Goal: Task Accomplishment & Management: Manage account settings

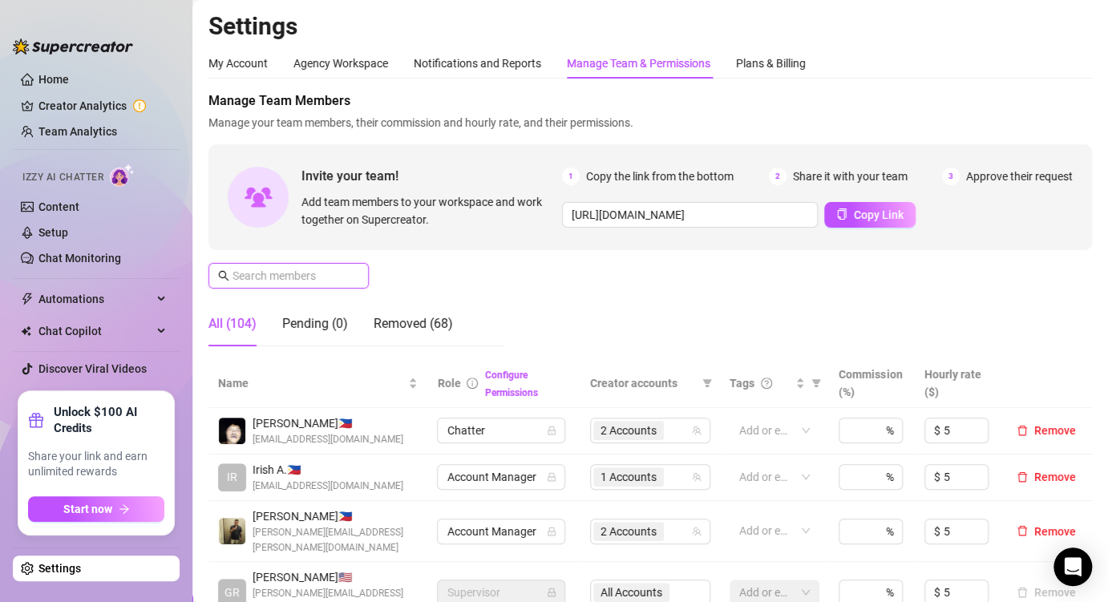
click at [319, 280] on input "text" at bounding box center [289, 276] width 114 height 18
paste input "[EMAIL_ADDRESS][DOMAIN_NAME]"
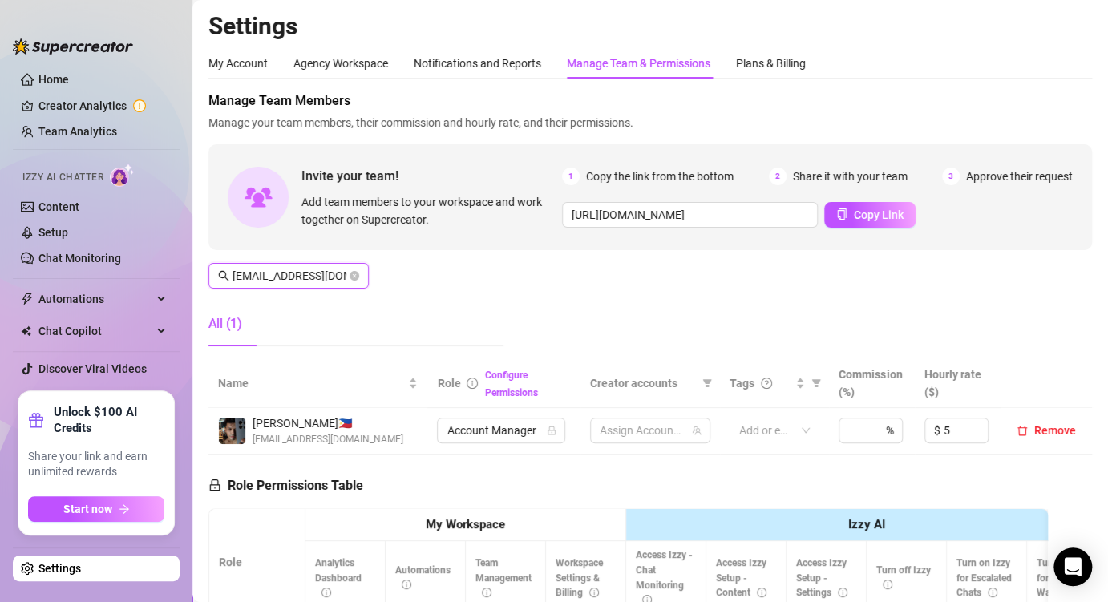
scroll to position [0, 82]
click at [620, 439] on span "2 Accounts" at bounding box center [628, 431] width 56 height 18
type input "[EMAIL_ADDRESS][DOMAIN_NAME]"
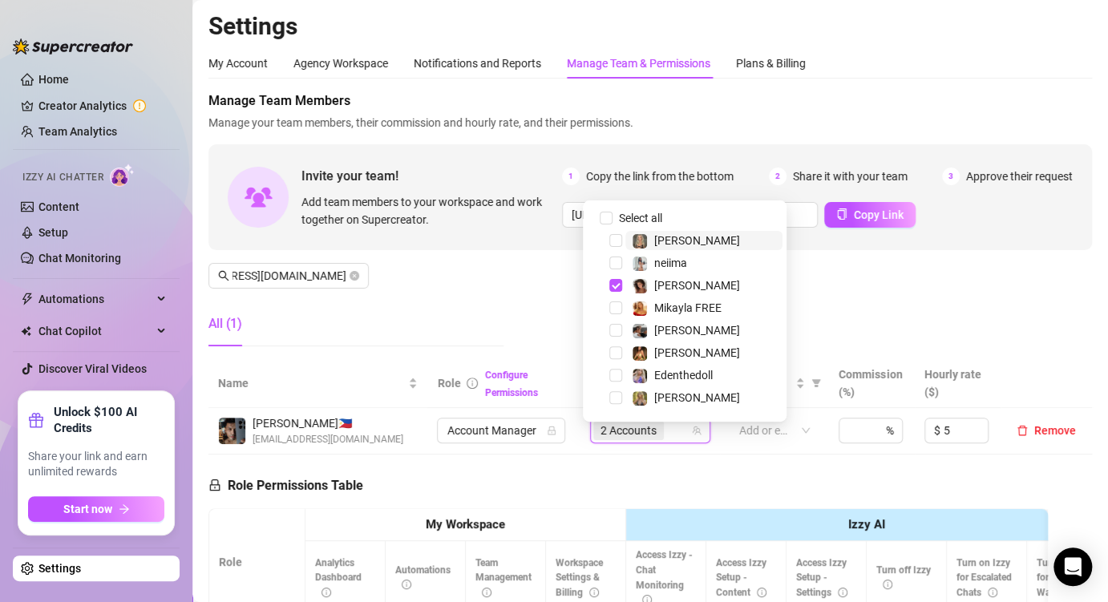
scroll to position [0, 0]
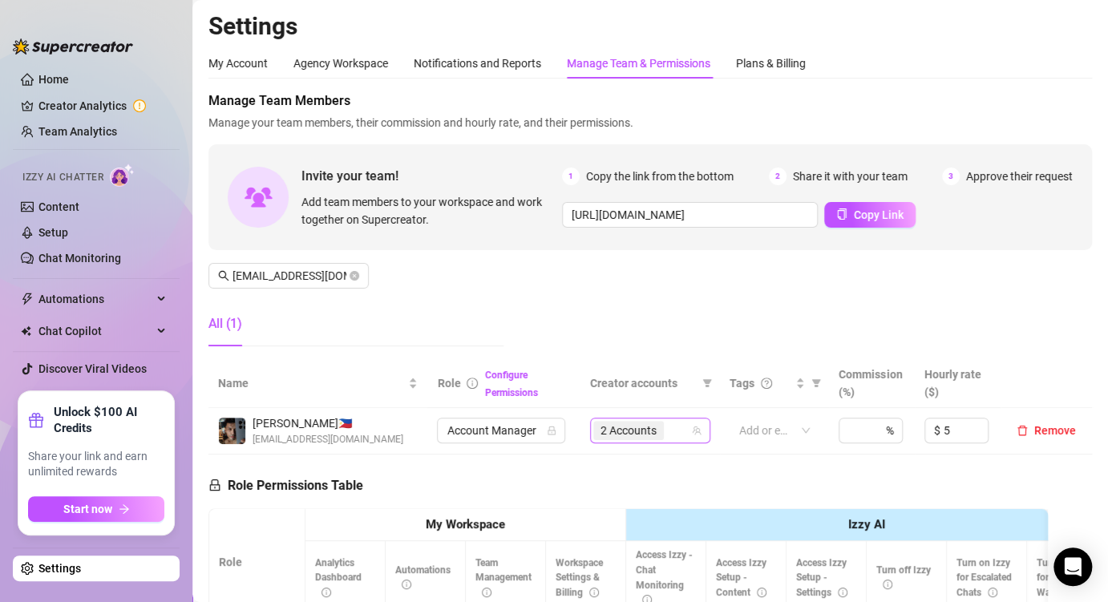
click at [627, 438] on span "2 Accounts" at bounding box center [628, 431] width 56 height 18
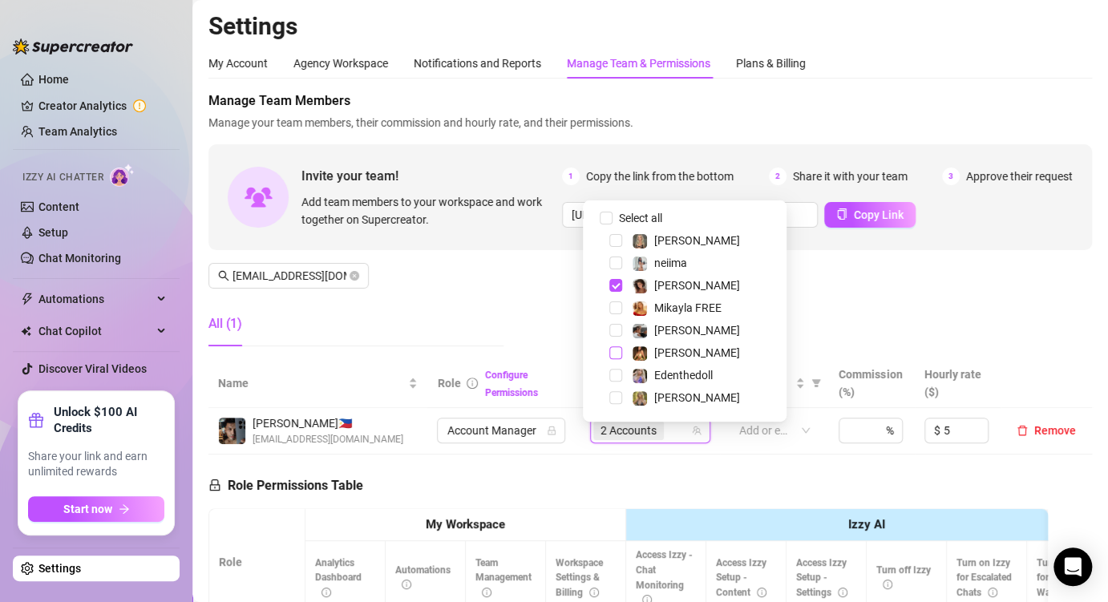
click at [615, 355] on span "Select tree node" at bounding box center [615, 352] width 13 height 13
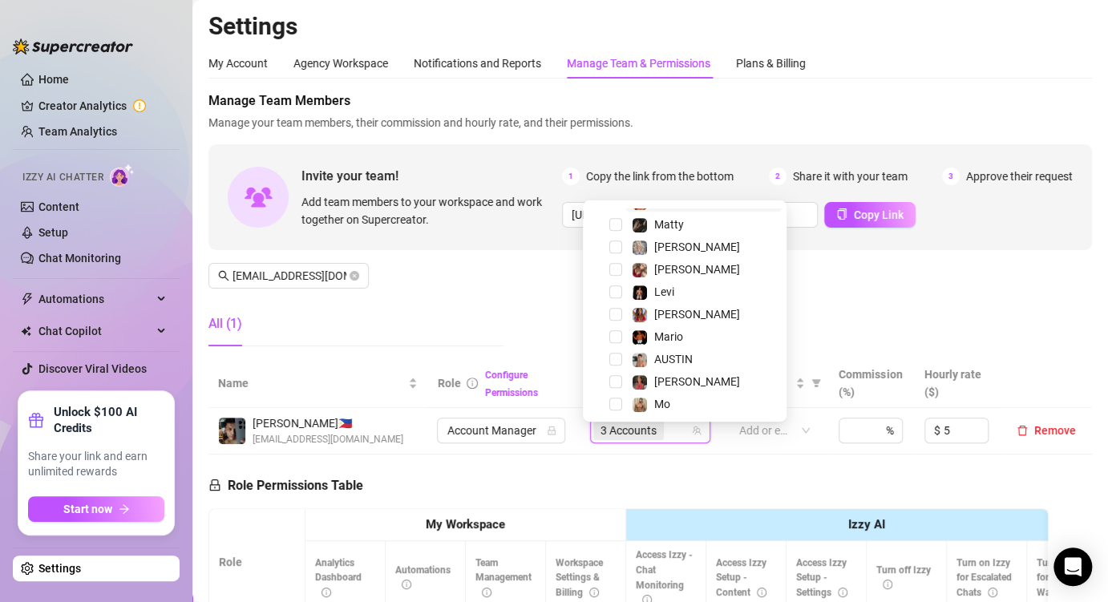
scroll to position [401, 0]
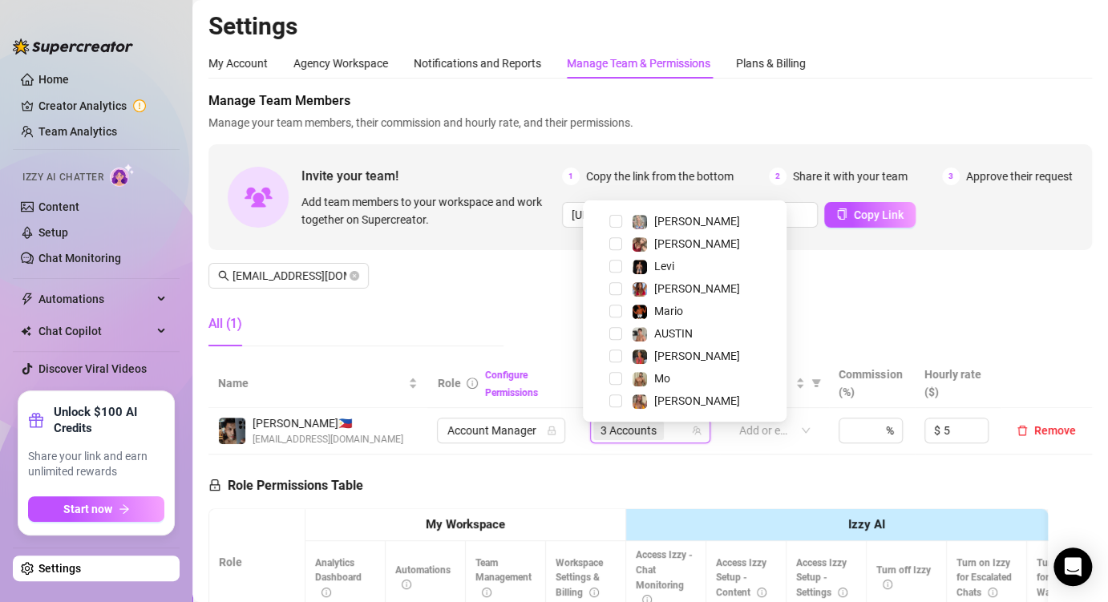
click at [870, 293] on div "Manage Team Members Manage your team members, their commission and hourly rate,…" at bounding box center [649, 225] width 883 height 268
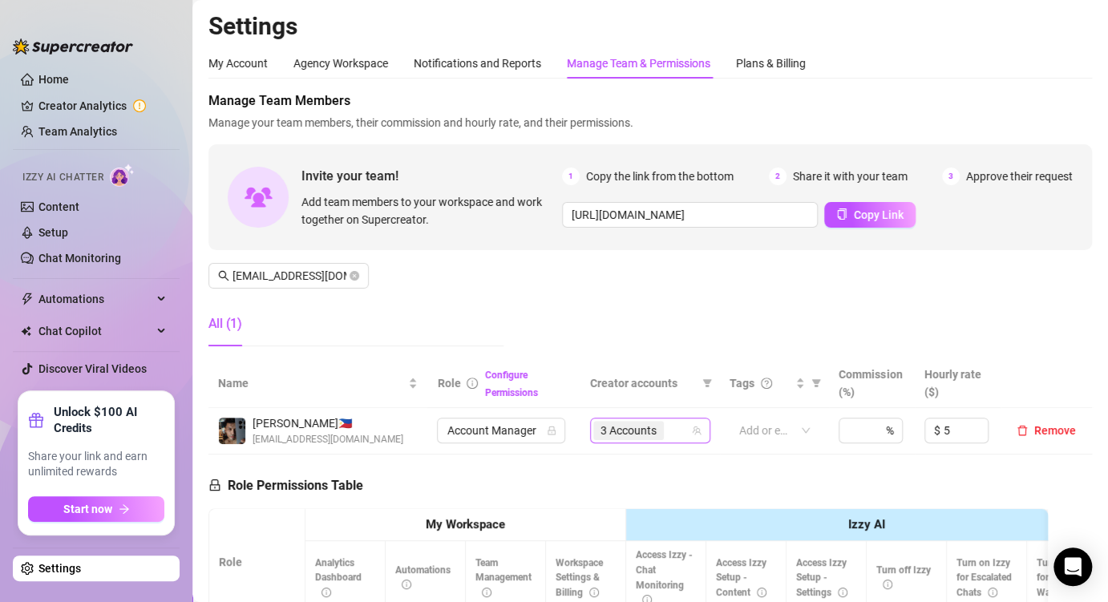
click at [627, 434] on span "3 Accounts" at bounding box center [628, 431] width 56 height 18
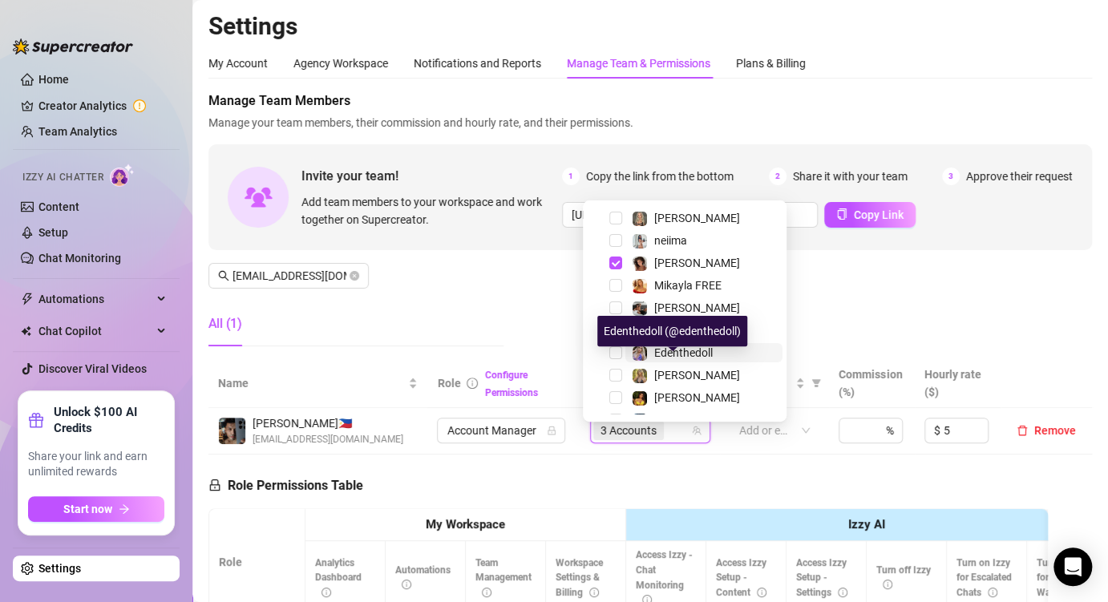
scroll to position [0, 0]
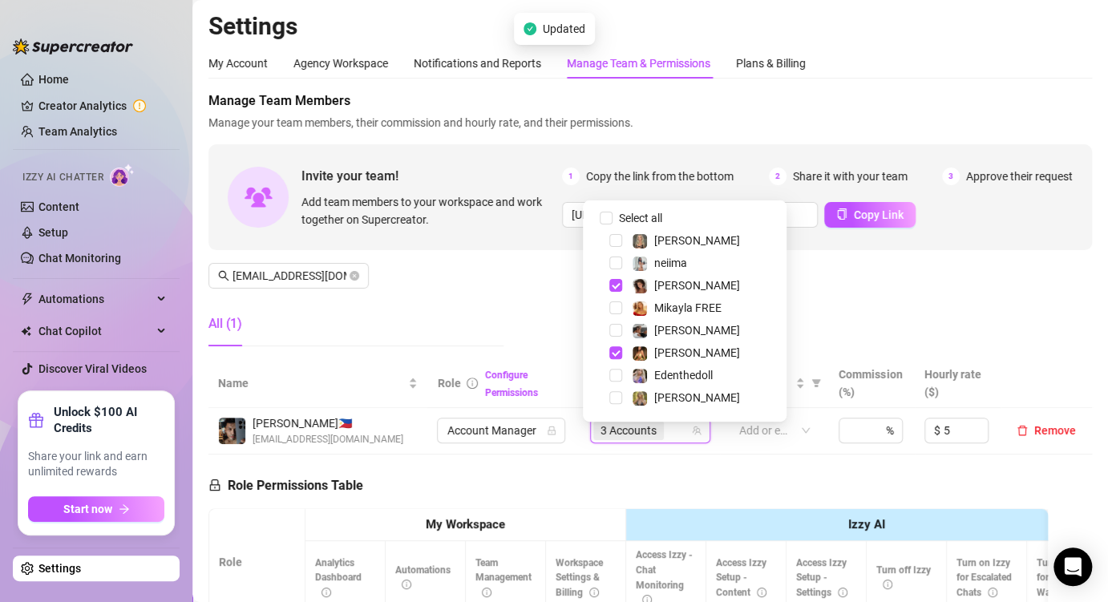
click at [817, 279] on div "Manage Team Members Manage your team members, their commission and hourly rate,…" at bounding box center [649, 225] width 883 height 268
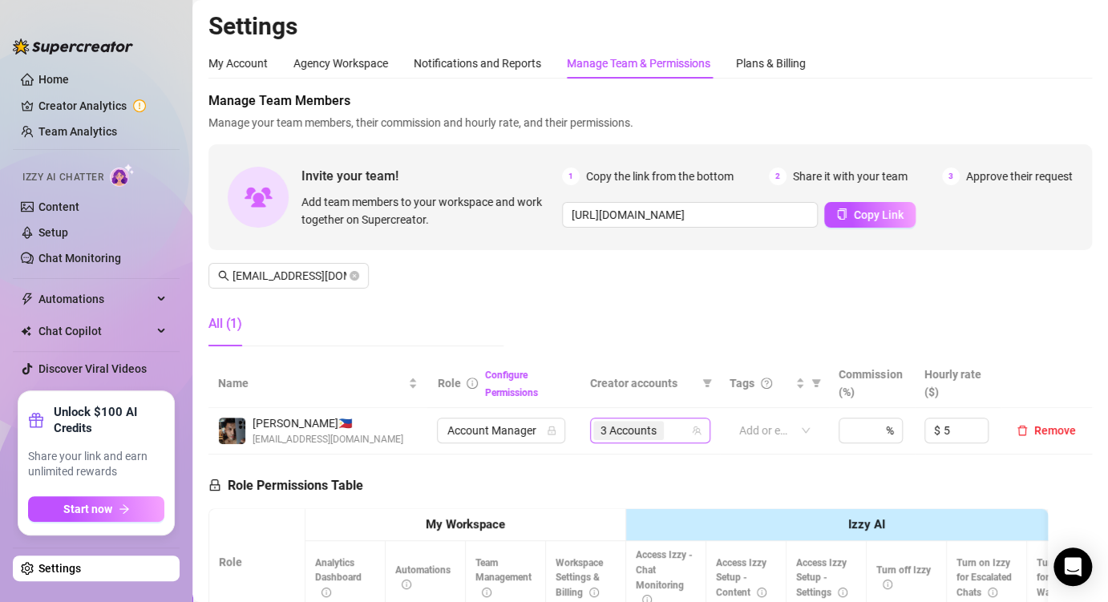
click at [636, 430] on span "3 Accounts" at bounding box center [628, 431] width 56 height 18
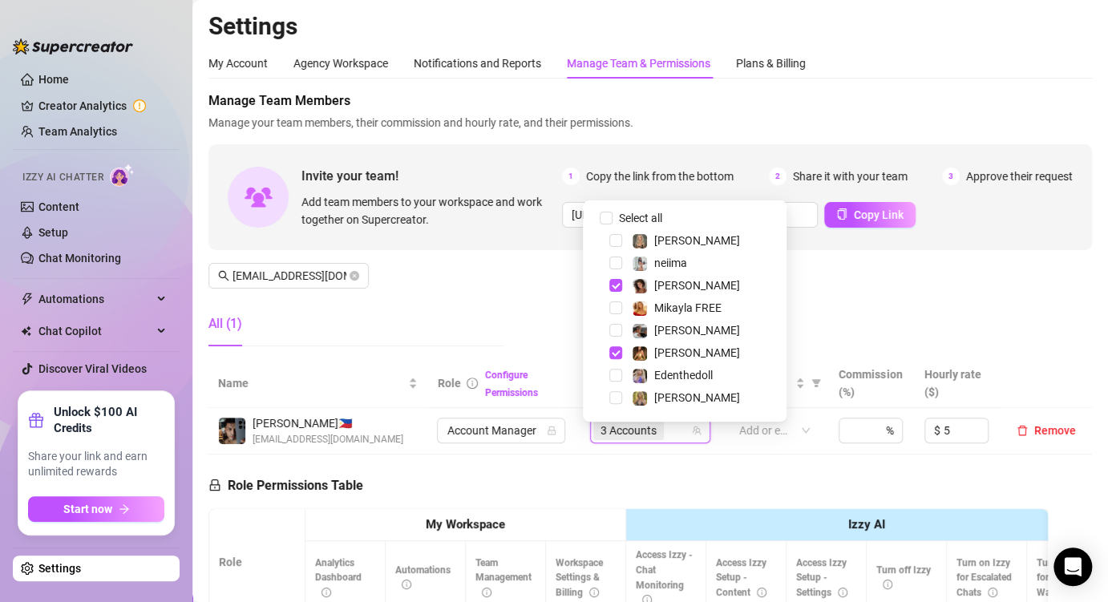
click at [841, 305] on div "Manage Team Members Manage your team members, their commission and hourly rate,…" at bounding box center [649, 225] width 883 height 268
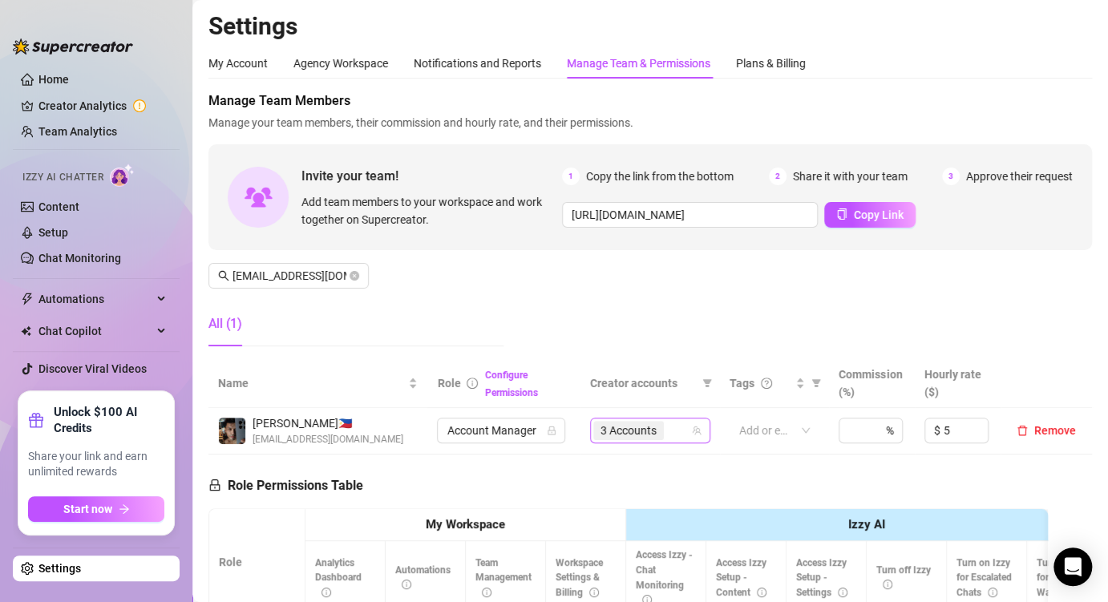
click at [631, 439] on span "3 Accounts" at bounding box center [628, 431] width 56 height 18
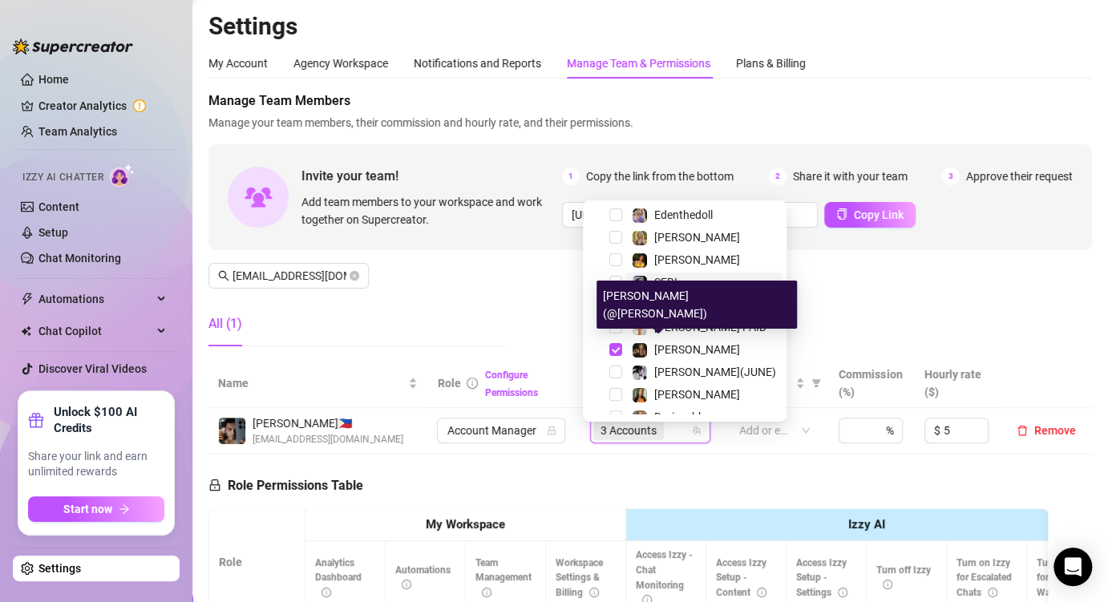
scroll to position [240, 0]
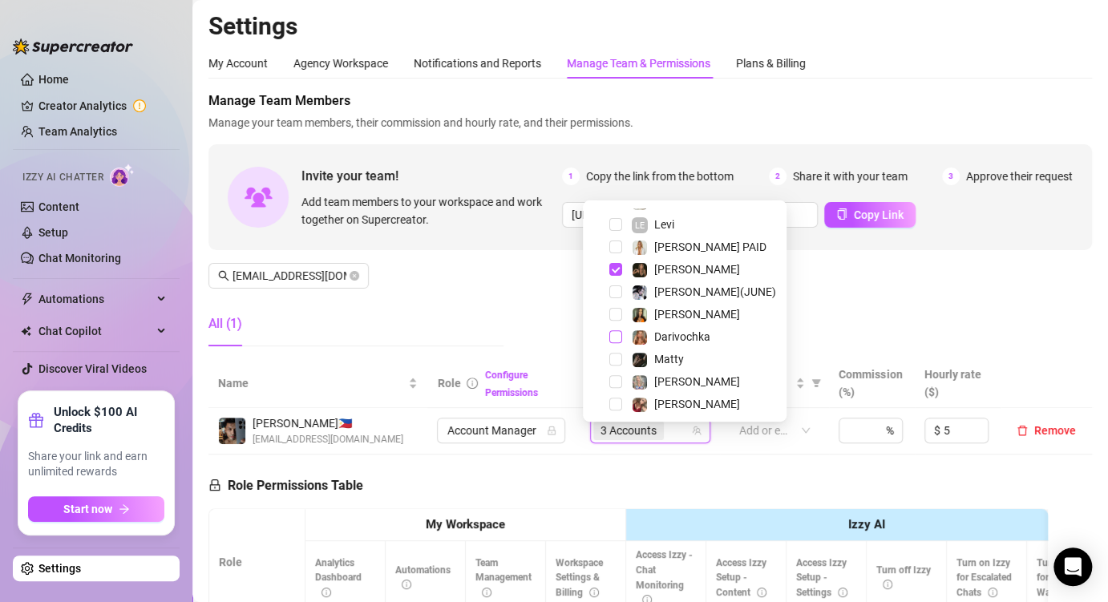
click at [618, 339] on span "Select tree node" at bounding box center [615, 336] width 13 height 13
